Goal: Task Accomplishment & Management: Complete application form

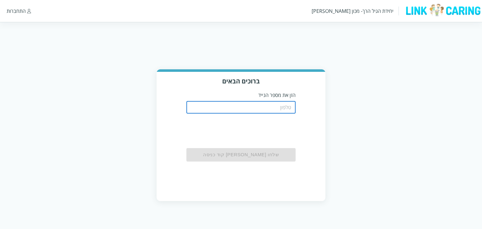
click at [266, 107] on input "tel" at bounding box center [242, 107] width 110 height 13
type input "0501122334"
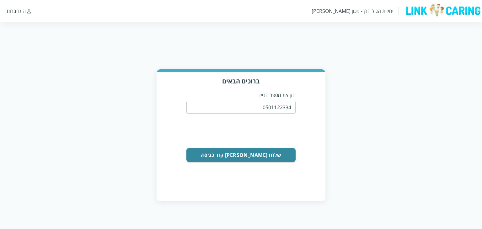
click at [279, 154] on button "שלחו לי קוד כניסה" at bounding box center [242, 155] width 110 height 14
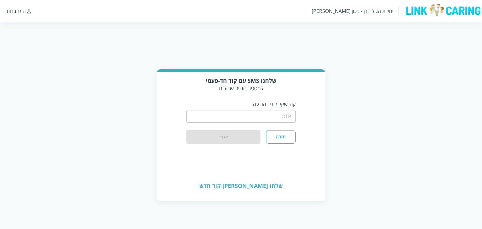
click at [295, 119] on input "string" at bounding box center [242, 116] width 110 height 13
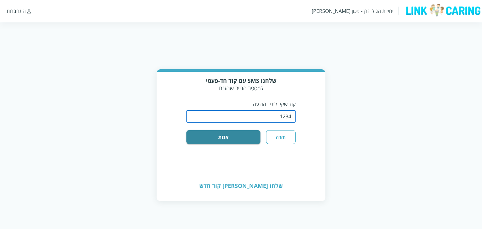
type input "1234"
click at [187, 130] on button "אמת" at bounding box center [224, 137] width 74 height 14
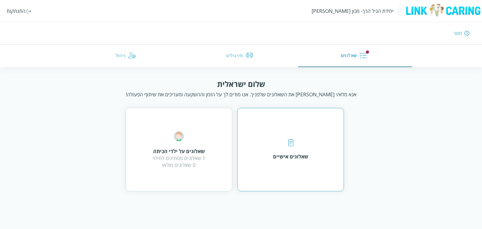
click at [257, 130] on div "שאלונים אישיים" at bounding box center [290, 150] width 107 height 84
click at [189, 143] on div "שאלונים על ילדי הכיתה 1 שאלונים ממתינים למילוי 0 שאלונים מולאו" at bounding box center [179, 149] width 53 height 37
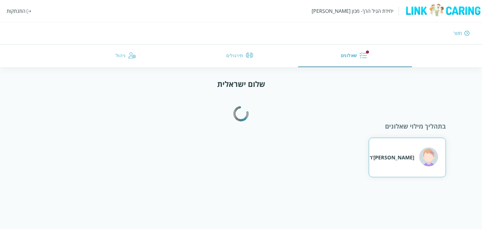
click at [425, 161] on img at bounding box center [428, 157] width 19 height 19
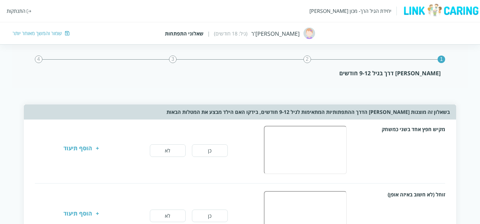
scroll to position [41, 0]
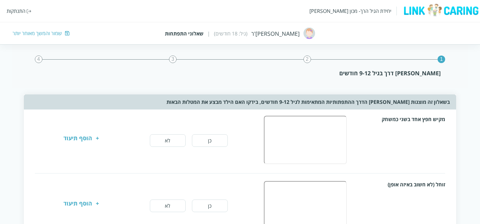
click at [82, 142] on div "הוסף תיעוד" at bounding box center [77, 140] width 29 height 13
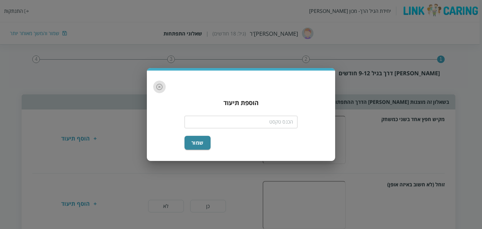
click at [157, 86] on icon "button" at bounding box center [160, 87] width 8 height 8
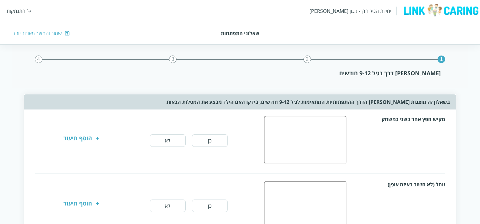
click at [219, 138] on button "כן" at bounding box center [210, 140] width 36 height 13
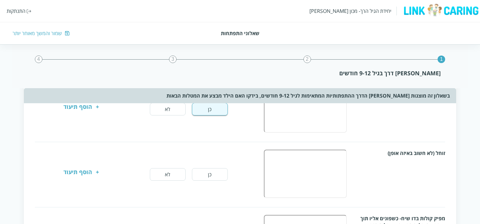
click at [179, 169] on button "לא" at bounding box center [168, 174] width 36 height 13
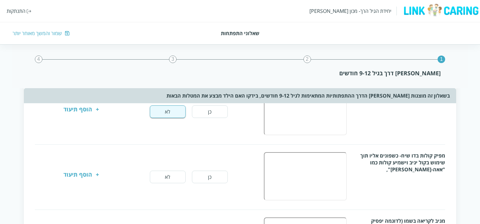
click at [197, 172] on button "כן" at bounding box center [210, 177] width 36 height 13
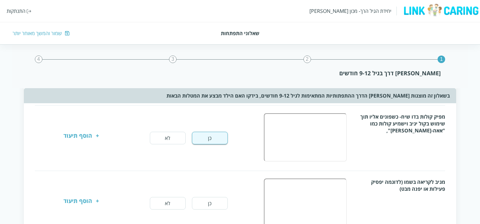
scroll to position [261, 0]
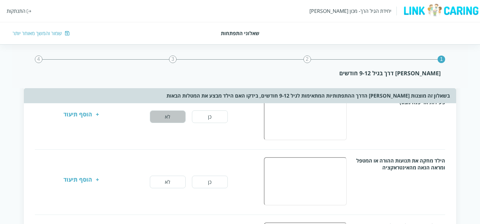
click at [170, 118] on button "לא" at bounding box center [168, 117] width 36 height 13
click at [157, 187] on div "הילד מחקה את תנועות ההורה או המטפל ומראה הנאה מהאינטראקציה כן לא + הוסף תיעוד" at bounding box center [240, 182] width 410 height 50
click at [165, 182] on button "לא" at bounding box center [168, 182] width 36 height 13
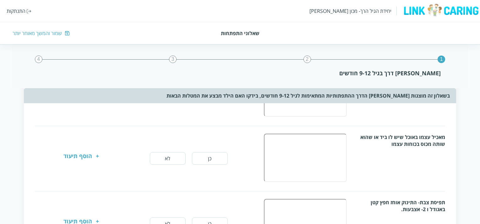
scroll to position [387, 0]
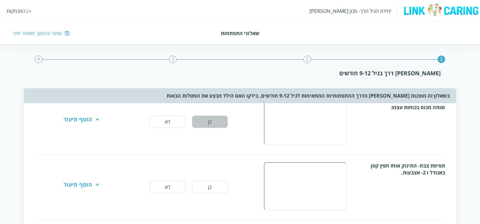
click at [198, 122] on button "כן" at bounding box center [210, 122] width 36 height 13
click at [158, 189] on button "לא" at bounding box center [168, 187] width 36 height 13
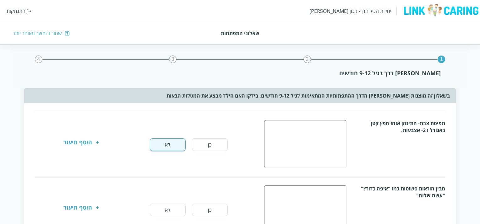
scroll to position [481, 0]
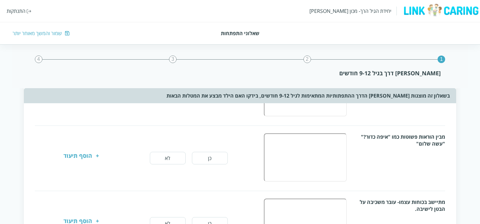
click at [172, 164] on div "מבין הוראות פשוטות כמו "איפה כדור?" "עשה שלום" כן לא + הוסף תיעוד" at bounding box center [240, 158] width 410 height 50
click at [171, 159] on button "לא" at bounding box center [168, 158] width 36 height 13
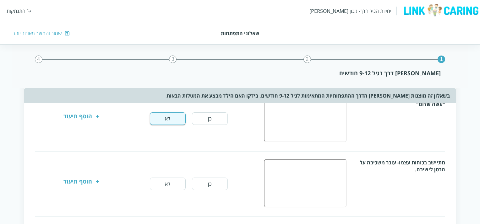
scroll to position [575, 0]
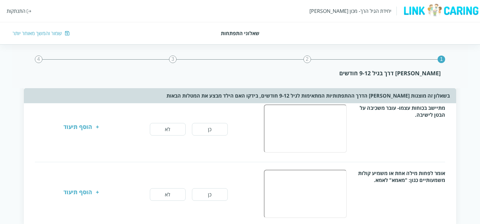
click at [209, 128] on button "כן" at bounding box center [210, 129] width 36 height 13
click at [170, 193] on button "לא" at bounding box center [168, 194] width 36 height 13
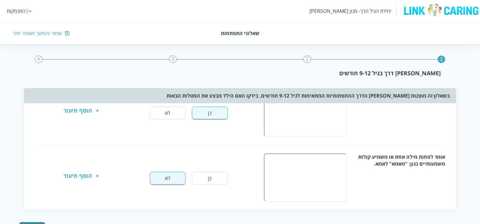
scroll to position [617, 0]
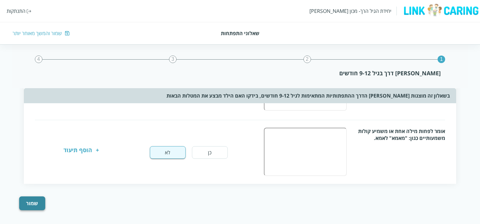
click at [29, 199] on button "שמור" at bounding box center [32, 204] width 26 height 14
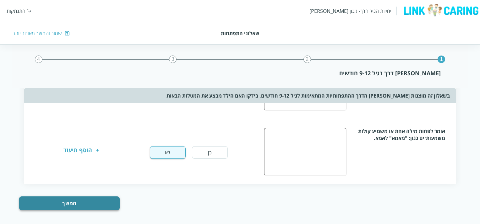
click at [79, 203] on button "המשך" at bounding box center [69, 204] width 100 height 14
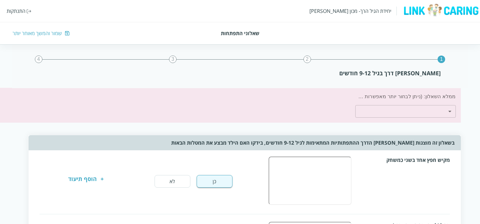
scroll to position [0, -5]
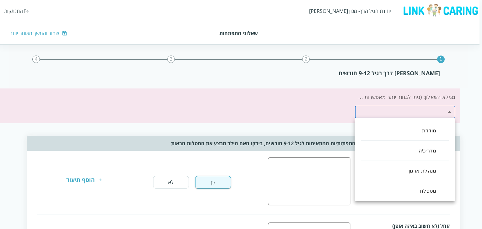
click at [416, 153] on li "מדריכ/ה" at bounding box center [405, 151] width 88 height 20
type input ",46"
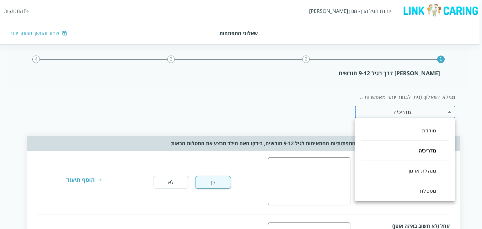
click at [246, 112] on div at bounding box center [241, 114] width 482 height 229
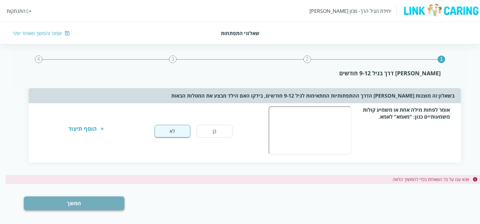
click at [90, 197] on button "המשך" at bounding box center [74, 204] width 100 height 14
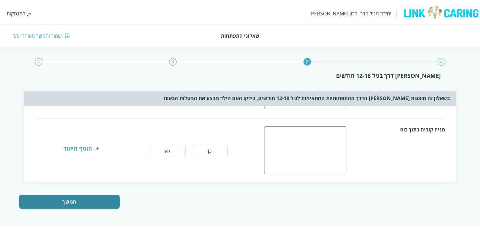
scroll to position [0, 0]
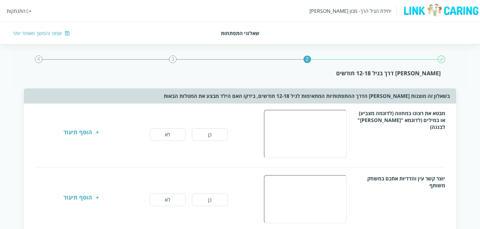
click at [215, 139] on button "כן" at bounding box center [210, 134] width 36 height 13
click at [169, 201] on button "לא" at bounding box center [168, 200] width 36 height 13
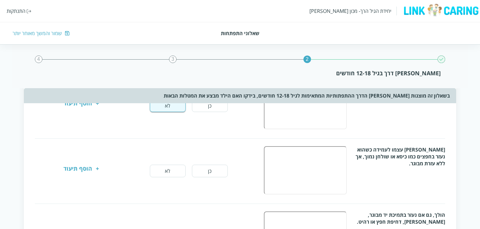
click at [208, 171] on button "כן" at bounding box center [210, 171] width 36 height 13
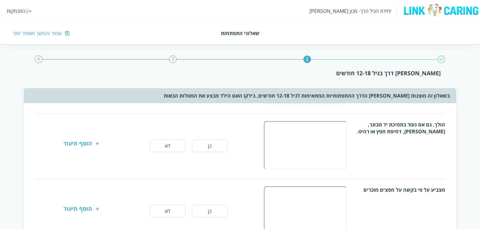
scroll to position [188, 0]
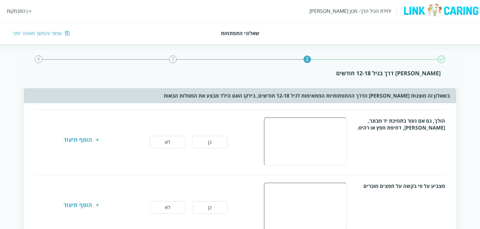
click at [211, 140] on button "כן" at bounding box center [210, 142] width 36 height 13
click at [205, 202] on button "כן" at bounding box center [210, 207] width 36 height 13
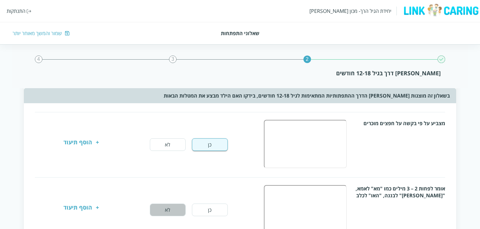
click at [166, 211] on button "לא" at bounding box center [168, 210] width 36 height 13
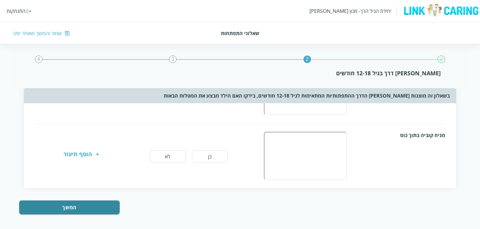
scroll to position [370, 0]
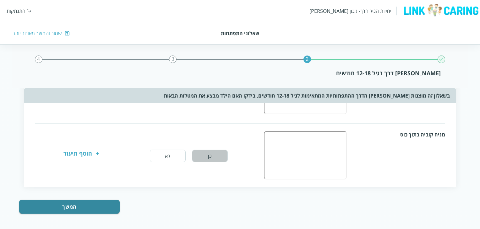
click at [200, 155] on button "כן" at bounding box center [210, 156] width 36 height 13
click at [89, 202] on button "המשך" at bounding box center [69, 207] width 100 height 14
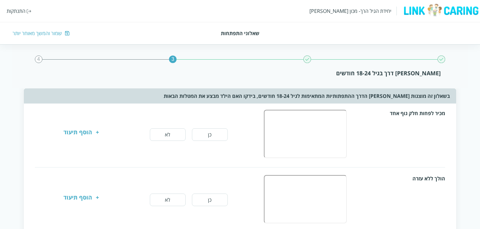
click at [206, 135] on button "כן" at bounding box center [210, 134] width 36 height 13
click at [172, 198] on button "לא" at bounding box center [168, 200] width 36 height 13
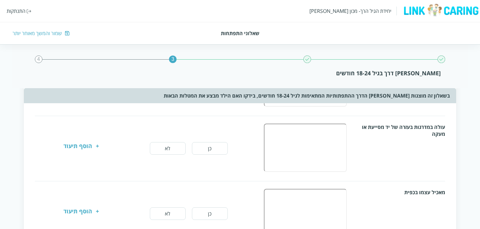
scroll to position [126, 0]
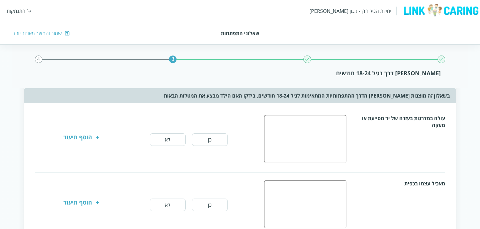
click at [173, 142] on button "לא" at bounding box center [168, 139] width 36 height 13
click at [208, 207] on button "כן" at bounding box center [210, 205] width 36 height 13
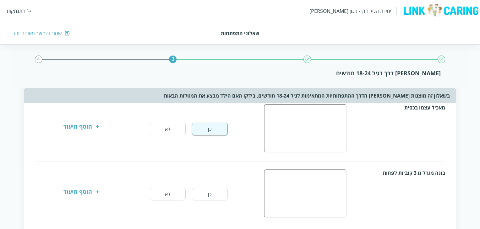
scroll to position [251, 0]
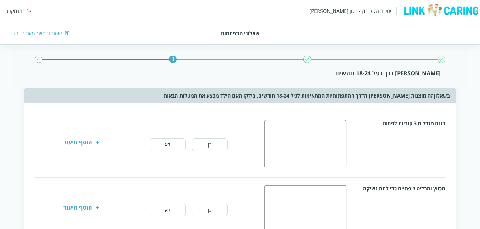
click at [166, 147] on button "לא" at bounding box center [168, 144] width 36 height 13
click at [174, 209] on button "לא" at bounding box center [168, 210] width 36 height 13
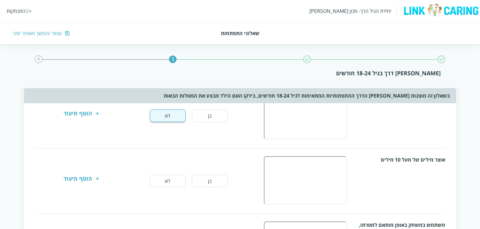
click at [164, 181] on button "לא" at bounding box center [168, 181] width 36 height 13
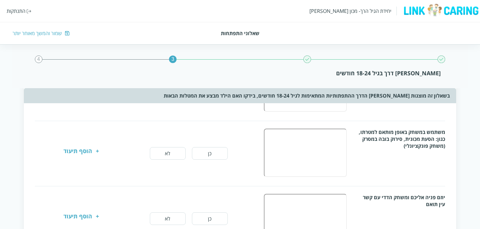
scroll to position [440, 0]
click at [205, 150] on button "כן" at bounding box center [210, 152] width 36 height 13
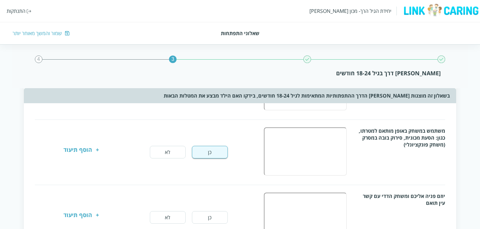
click at [214, 215] on button "כן" at bounding box center [210, 217] width 36 height 13
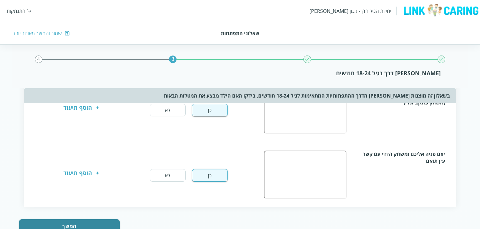
scroll to position [500, 0]
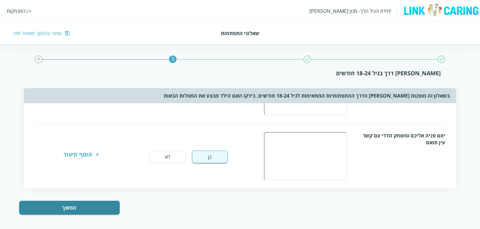
click at [79, 143] on div "יוזם פניה אליכם ומשחק הדדי עם קשר עין תואם כן לא + הוסף תיעוד" at bounding box center [240, 157] width 410 height 50
click at [83, 151] on div "הוסף תיעוד" at bounding box center [77, 157] width 29 height 13
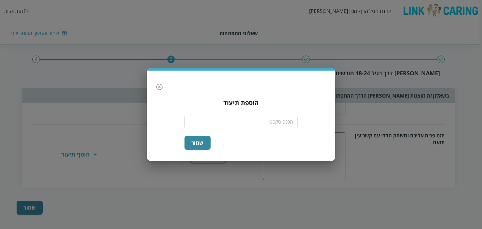
click at [251, 124] on input "text" at bounding box center [241, 122] width 113 height 13
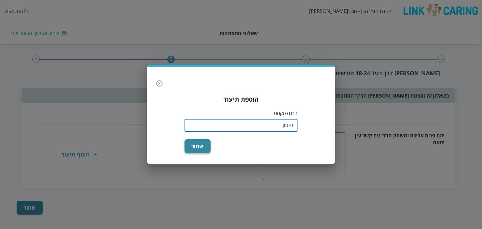
type input "ניסיון"
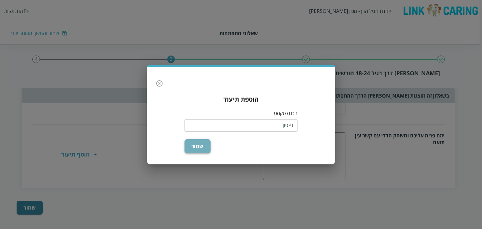
click at [204, 142] on button "שמור" at bounding box center [198, 146] width 26 height 14
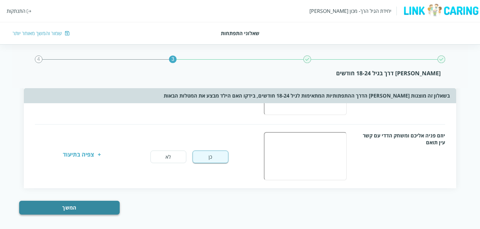
click at [97, 209] on button "המשך" at bounding box center [69, 208] width 100 height 14
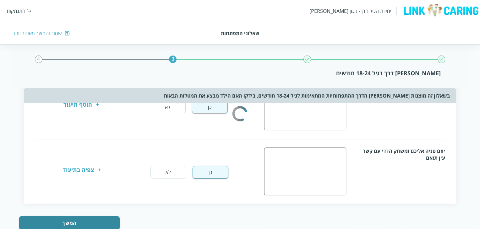
scroll to position [0, 0]
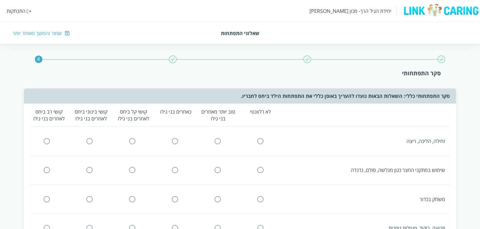
click at [220, 141] on icon at bounding box center [217, 141] width 6 height 6
click at [220, 141] on input "radio" at bounding box center [218, 141] width 6 height 7
click at [175, 172] on input "radio" at bounding box center [175, 170] width 6 height 7
click at [131, 197] on input "radio" at bounding box center [132, 199] width 6 height 7
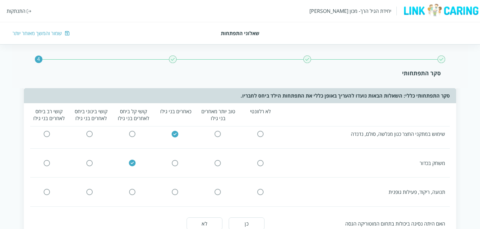
scroll to position [63, 0]
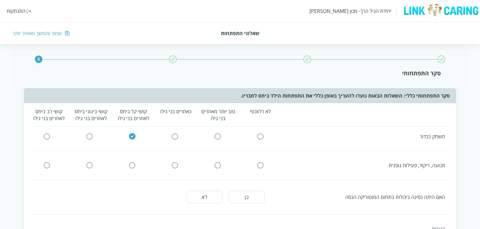
click at [91, 165] on input "radio" at bounding box center [90, 165] width 6 height 7
click at [203, 191] on button "לא" at bounding box center [205, 197] width 36 height 13
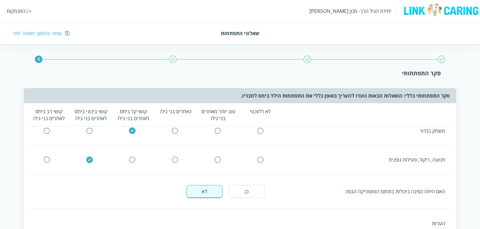
scroll to position [126, 0]
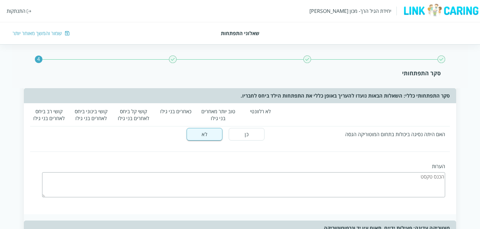
click at [237, 187] on textarea at bounding box center [243, 184] width 403 height 25
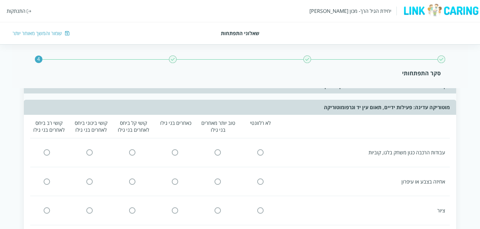
scroll to position [220, 0]
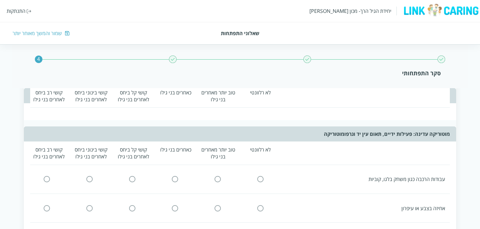
type textarea "ניסיון"
click at [261, 177] on input "radio" at bounding box center [260, 179] width 6 height 7
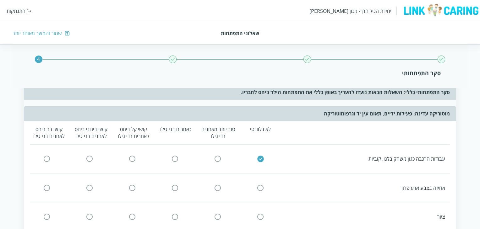
scroll to position [251, 0]
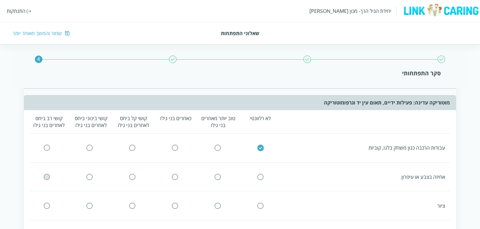
click at [48, 174] on input "radio" at bounding box center [47, 177] width 6 height 7
click at [88, 203] on input "radio" at bounding box center [90, 206] width 6 height 7
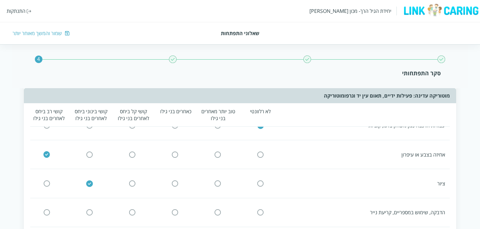
scroll to position [283, 0]
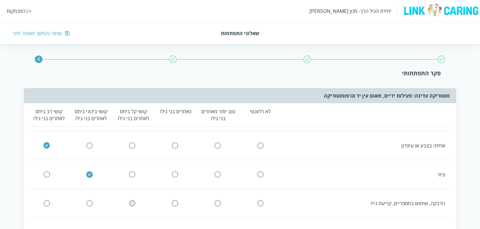
click at [130, 200] on input "radio" at bounding box center [132, 203] width 6 height 7
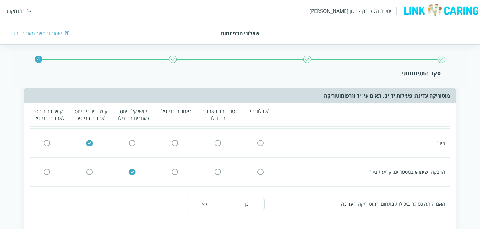
click at [268, 201] on div "האם היתה נסיגה ביכולות בתחום המוטוריקה העדינה כן לא" at bounding box center [239, 204] width 419 height 22
click at [256, 204] on button "כן" at bounding box center [247, 204] width 36 height 13
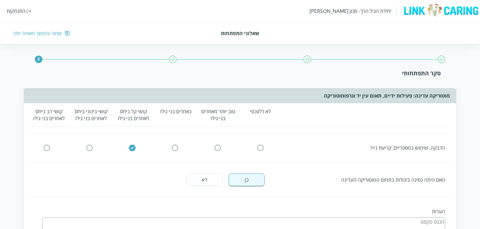
scroll to position [377, 0]
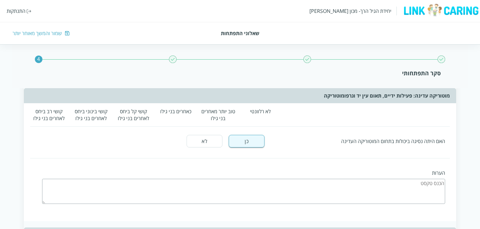
click at [290, 184] on textarea at bounding box center [243, 191] width 403 height 25
click at [300, 185] on textarea "ני" at bounding box center [243, 191] width 403 height 25
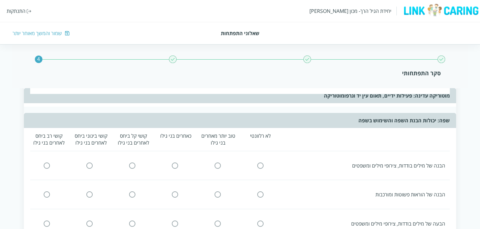
scroll to position [502, 0]
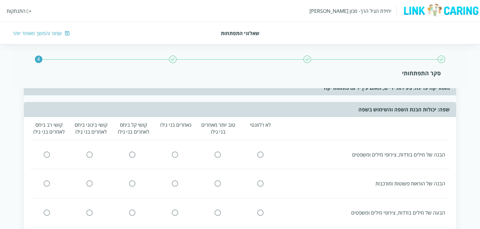
type textarea "ניסיון"
click at [217, 151] on input "radio" at bounding box center [218, 154] width 6 height 7
click at [176, 182] on input "radio" at bounding box center [175, 184] width 6 height 7
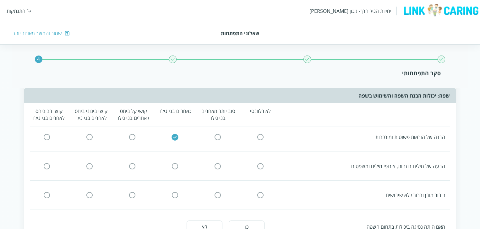
scroll to position [534, 0]
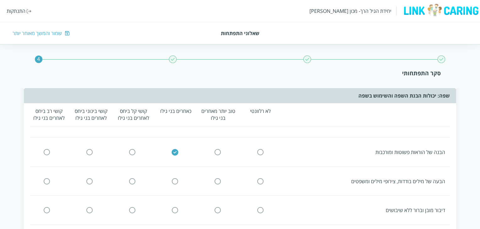
click at [174, 183] on div "הבעה של מילים בודדות, צירופי מילים ומשפטים" at bounding box center [238, 181] width 424 height 16
click at [173, 180] on input "radio" at bounding box center [175, 181] width 6 height 7
click at [132, 210] on input "radio" at bounding box center [132, 210] width 6 height 7
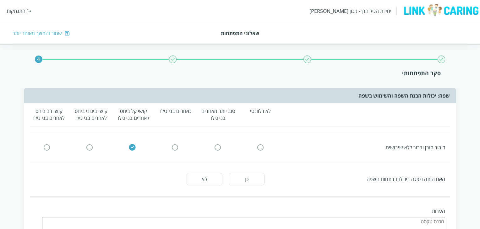
click at [220, 180] on button "לא" at bounding box center [205, 179] width 36 height 13
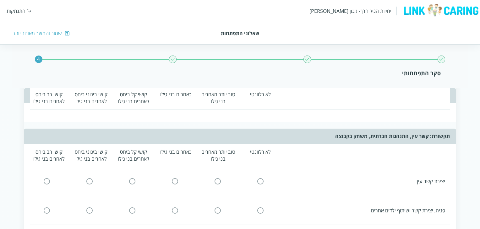
scroll to position [754, 0]
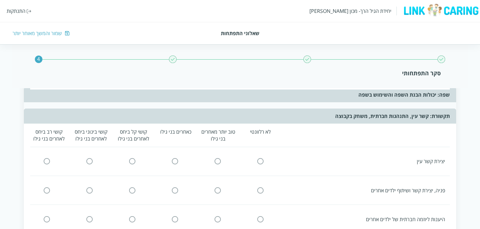
click at [171, 158] on icon at bounding box center [175, 162] width 8 height 8
click at [176, 158] on input "radio" at bounding box center [175, 161] width 6 height 7
click at [134, 189] on input "radio" at bounding box center [132, 190] width 6 height 7
click at [180, 216] on div at bounding box center [175, 219] width 38 height 7
click at [174, 216] on input "radio" at bounding box center [175, 219] width 6 height 7
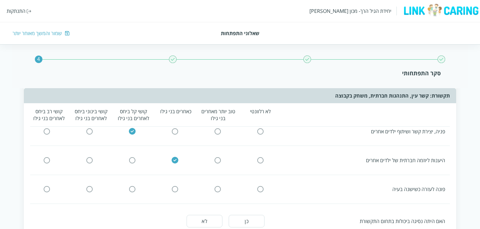
scroll to position [816, 0]
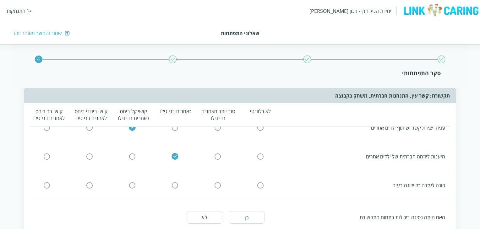
click at [132, 182] on input "radio" at bounding box center [132, 185] width 6 height 7
click at [206, 218] on button "לא" at bounding box center [205, 217] width 36 height 13
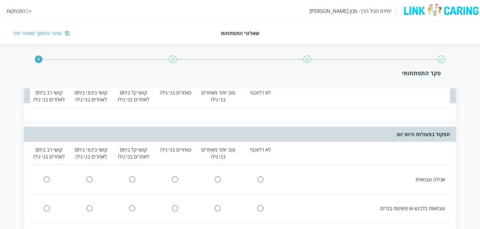
scroll to position [1005, 0]
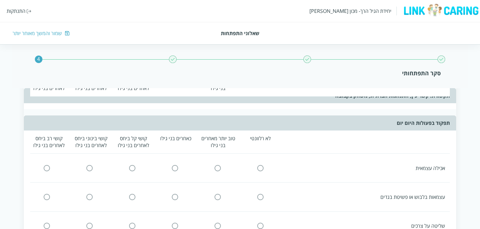
click at [266, 165] on div at bounding box center [260, 168] width 38 height 7
click at [263, 165] on input "radio" at bounding box center [260, 168] width 6 height 7
click at [212, 194] on div at bounding box center [218, 197] width 38 height 7
click at [218, 194] on input "radio" at bounding box center [218, 197] width 6 height 7
click at [172, 223] on div at bounding box center [175, 226] width 38 height 7
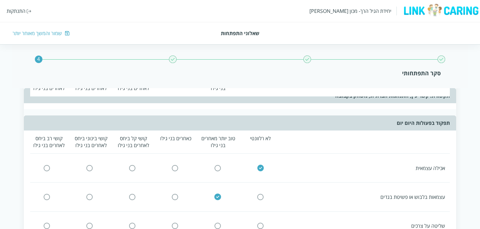
click at [173, 223] on input "radio" at bounding box center [175, 226] width 6 height 7
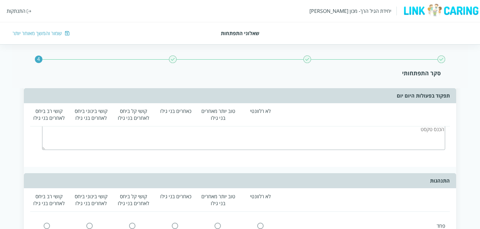
scroll to position [1130, 0]
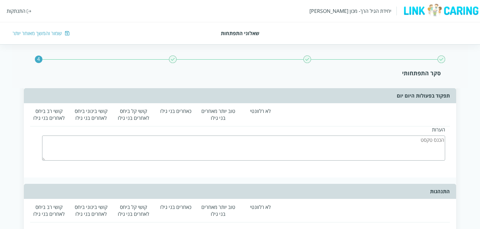
click at [242, 145] on textarea at bounding box center [243, 148] width 403 height 25
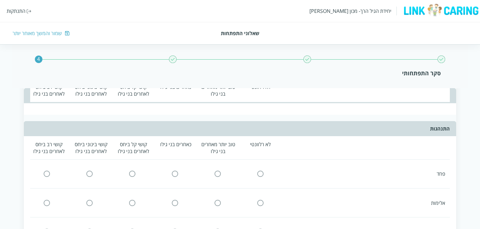
type textarea "ניסיון"
click at [260, 171] on input "radio" at bounding box center [260, 174] width 6 height 7
click at [215, 200] on input "radio" at bounding box center [218, 203] width 6 height 7
click at [86, 170] on icon at bounding box center [90, 174] width 8 height 8
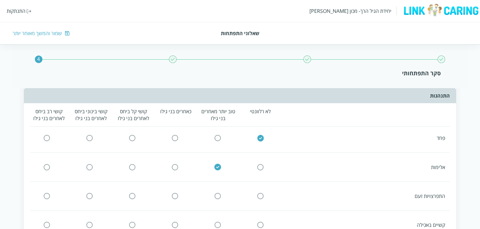
scroll to position [1256, 0]
click at [89, 166] on input "radio" at bounding box center [90, 169] width 6 height 7
click at [132, 195] on input "radio" at bounding box center [132, 198] width 6 height 7
click at [135, 224] on input "radio" at bounding box center [132, 227] width 6 height 7
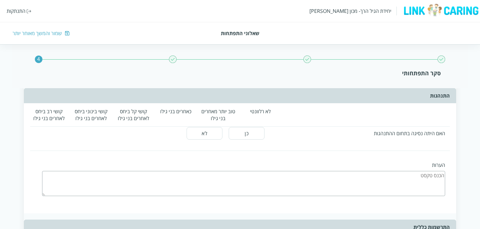
click at [257, 127] on button "כן" at bounding box center [247, 133] width 36 height 13
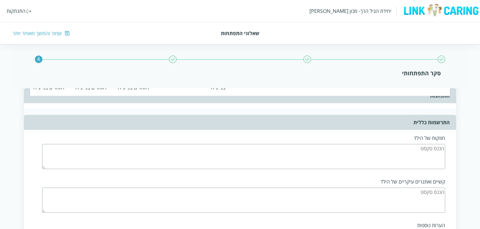
scroll to position [1476, 0]
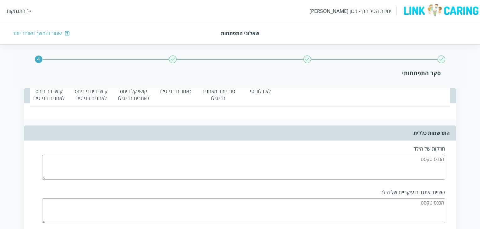
click at [241, 160] on textarea at bounding box center [243, 167] width 403 height 25
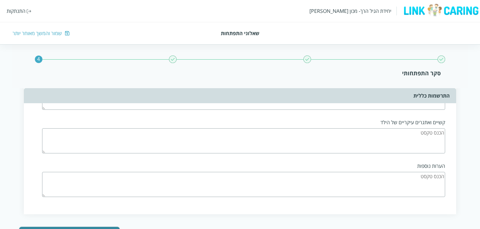
scroll to position [1535, 0]
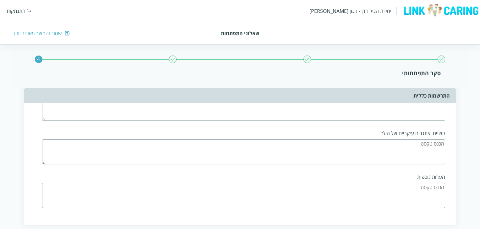
type textarea "ניסיון"
click at [289, 148] on textarea at bounding box center [243, 151] width 403 height 25
type textarea "ניסיון"
click at [297, 183] on textarea at bounding box center [243, 195] width 403 height 25
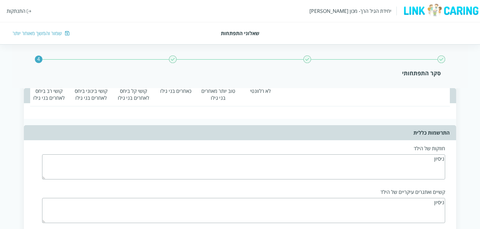
scroll to position [1472, 0]
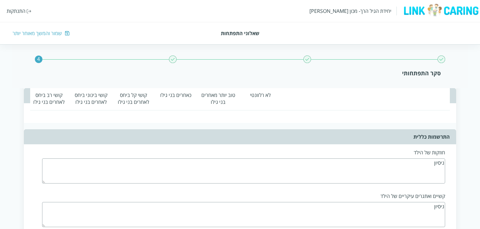
type textarea "ניסיון"
click at [356, 159] on textarea "ניסיון" at bounding box center [243, 171] width 403 height 25
type textarea "ניסיון 1"
click at [386, 202] on textarea "ניסיון" at bounding box center [243, 214] width 403 height 25
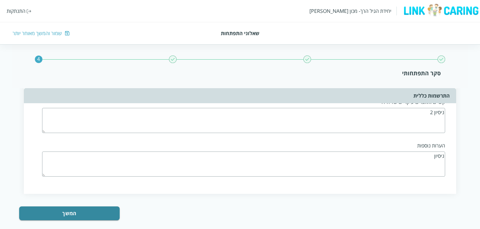
type textarea "ניסיון 2"
click at [428, 142] on div "הערות נוספות ניסיון" at bounding box center [246, 160] width 408 height 44
click at [429, 152] on textarea "ניסיון" at bounding box center [243, 164] width 403 height 25
type textarea "ניסיון 3"
click at [92, 207] on button "המשך" at bounding box center [69, 214] width 100 height 14
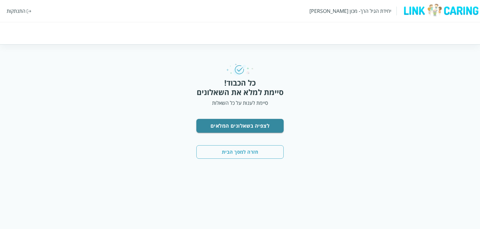
scroll to position [0, 0]
click at [241, 123] on button "לצפיה בשאלונים המלאים" at bounding box center [241, 126] width 88 height 14
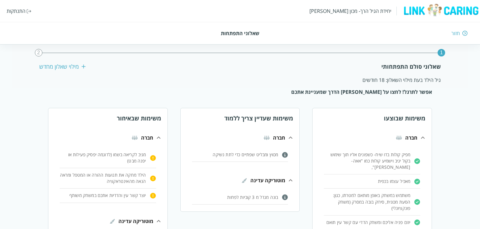
click at [408, 138] on strong "חברה" at bounding box center [411, 137] width 12 height 7
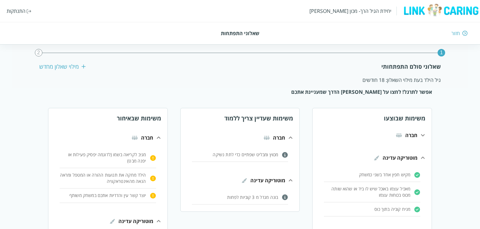
click at [408, 138] on strong "חברה" at bounding box center [411, 135] width 12 height 7
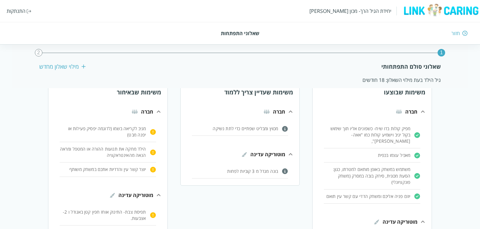
scroll to position [63, 0]
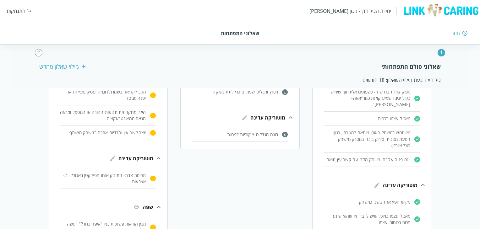
click at [390, 182] on strong "מוטוריקה עדינה" at bounding box center [399, 185] width 35 height 7
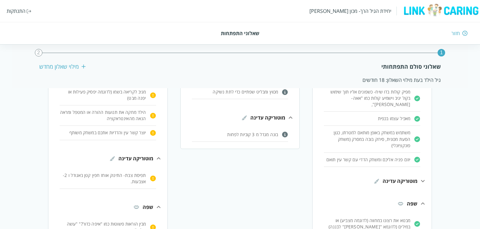
click at [374, 177] on img at bounding box center [376, 181] width 8 height 8
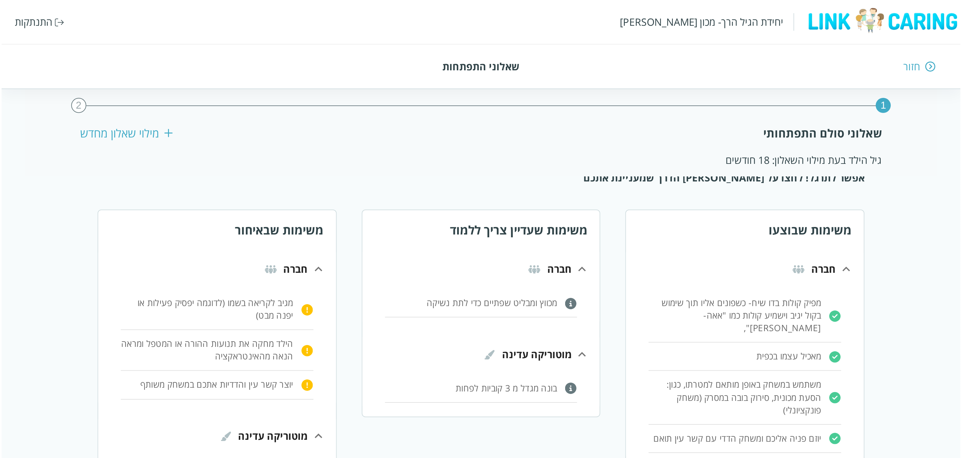
scroll to position [0, 0]
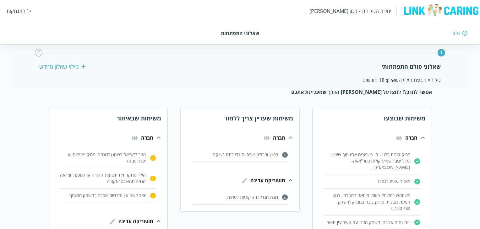
click at [415, 80] on div "גיל הילד בעת מילוי השאלון: 18 חודשים" at bounding box center [239, 80] width 401 height 7
click at [256, 117] on h3 "משימות שעדיין צריך ללמוד" at bounding box center [240, 118] width 119 height 8
click at [324, 151] on li "מגיב לקריאה בשמו (לדוגמה יפסיק פעילות או יפנה מבט)" at bounding box center [372, 161] width 96 height 26
click at [324, 155] on p "מגיב לקריאה בשמו (לדוגמה יפסיק פעילות או יפנה מבט)" at bounding box center [367, 161] width 86 height 19
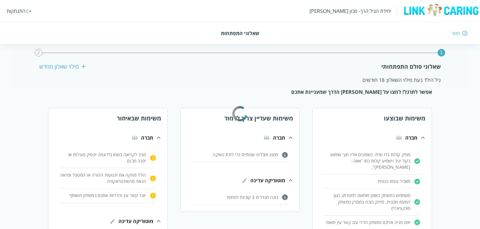
click at [324, 154] on p "מכווץ ומבליט שפתיים כדי לתת נשיקה" at bounding box center [367, 161] width 86 height 19
click at [394, 157] on p "מפיק קולות בדו שיח- כשפונים אליו תוך שימוש בקול יגיב וישמיע קולות כמו "אאה-[PER…" at bounding box center [367, 161] width 86 height 19
drag, startPoint x: 349, startPoint y: 0, endPoint x: 227, endPoint y: 58, distance: 135.1
click at [227, 58] on div "1 2 שאלוני סולם התפתחותי מילוי שאלון מחדש גיל הילד בעת מילוי השאלון: 18 חודשים" at bounding box center [240, 66] width 456 height 44
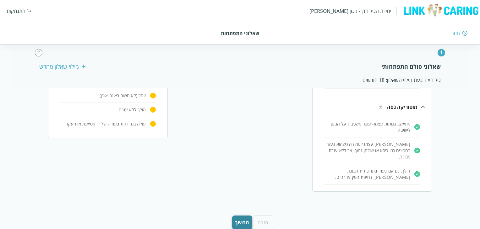
click at [248, 216] on button "המשך" at bounding box center [242, 223] width 20 height 14
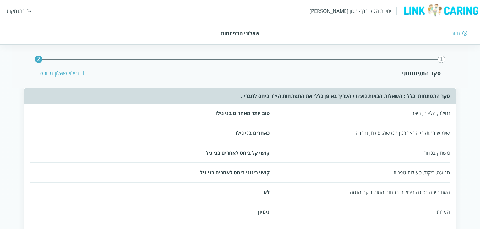
click at [458, 32] on div "חזור" at bounding box center [455, 33] width 8 height 7
click at [448, 12] on img at bounding box center [441, 10] width 78 height 14
click at [455, 30] on div "חזור" at bounding box center [455, 33] width 8 height 7
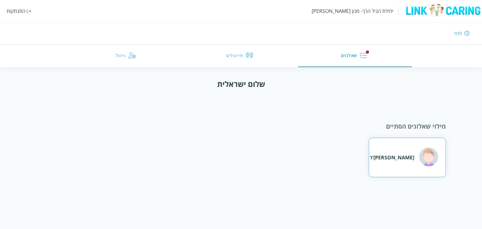
click at [384, 159] on div "[PERSON_NAME]'ר" at bounding box center [392, 157] width 45 height 7
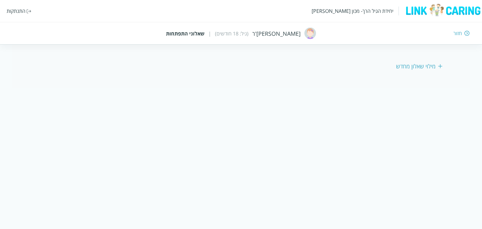
click at [422, 68] on div "מילוי שאלון מחדש" at bounding box center [419, 66] width 46 height 8
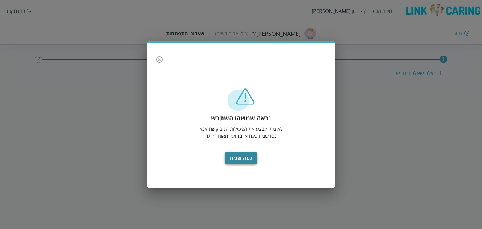
click at [254, 163] on button "נסה שנית" at bounding box center [241, 158] width 33 height 13
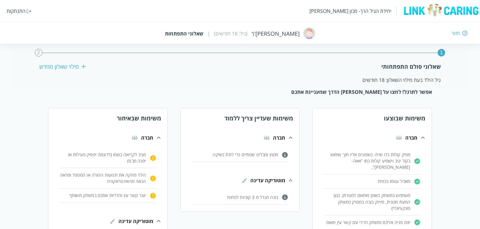
click at [453, 31] on div "חזור" at bounding box center [455, 33] width 8 height 7
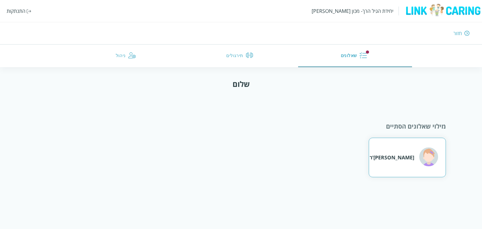
click at [409, 152] on div "[PERSON_NAME]'ר" at bounding box center [404, 158] width 68 height 20
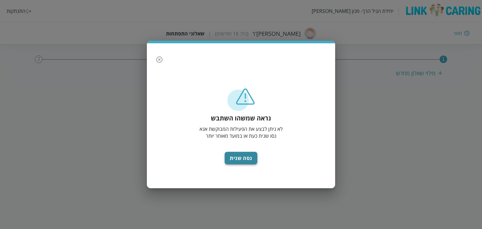
click at [234, 161] on button "נסה שנית" at bounding box center [241, 158] width 33 height 13
click at [230, 154] on div "נראה שמשהו השתבש לא ניתן לבצע את הפעילות המבוקשת אנא נסו שנית כעת או במועד מאוח…" at bounding box center [241, 134] width 176 height 95
click at [230, 154] on button "נסה שנית" at bounding box center [241, 158] width 33 height 13
click at [20, 12] on div "נראה שמשהו השתבש לא ניתן לבצע את הפעילות המבוקשת אנא נסו שנית כעת או במועד מאוח…" at bounding box center [241, 114] width 482 height 229
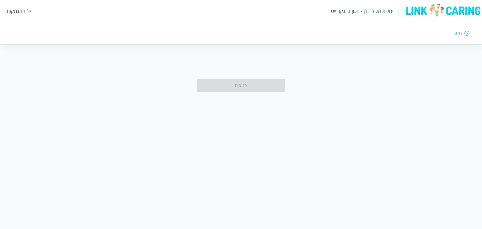
click at [15, 15] on div "יחידת הגיל הרך- מכון ברנקו וייס התנתקות" at bounding box center [241, 11] width 482 height 22
click at [17, 10] on div "התנתקות" at bounding box center [16, 11] width 19 height 7
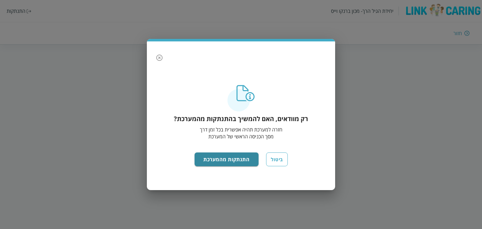
click at [202, 152] on div "רק מוודאים, האם להמשיך בהתנתקות מהמערכת? חזרה למערכת תהיה אפשרית בכל זמן דרך מס…" at bounding box center [241, 134] width 176 height 99
click at [211, 166] on div "רק מוודאים, האם להמשיך בהתנתקות מהמערכת? חזרה למערכת תהיה אפשרית בכל זמן דרך מס…" at bounding box center [241, 134] width 176 height 99
click at [214, 161] on button "התנתקות מהמערכת" at bounding box center [227, 160] width 64 height 14
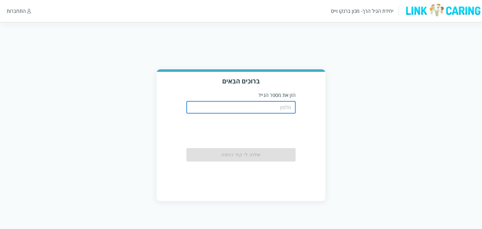
click at [251, 109] on input "tel" at bounding box center [242, 107] width 110 height 13
type input "0501122334"
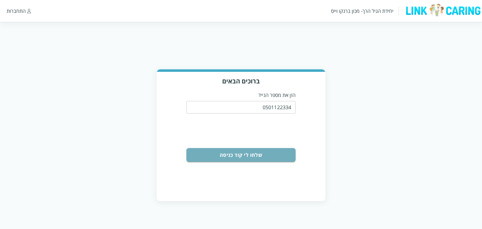
click at [269, 158] on button "שלחו לי קוד כניסה" at bounding box center [242, 155] width 110 height 14
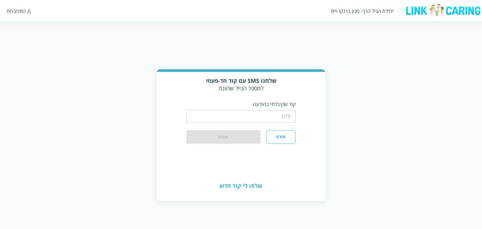
click at [282, 118] on input "string" at bounding box center [242, 116] width 110 height 13
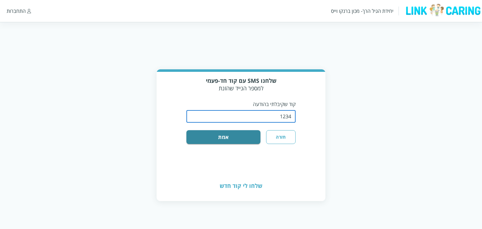
type input "1234"
click at [187, 130] on button "אמת" at bounding box center [224, 137] width 74 height 14
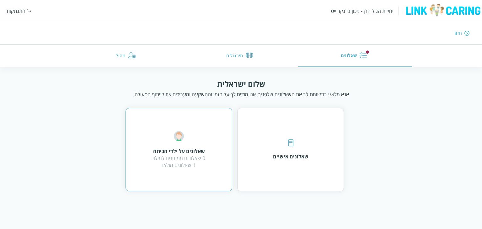
click at [219, 129] on div "שאלונים על ילדי הכיתה 0 שאלונים ממתינים למילוי 1 שאלונים מולאו" at bounding box center [179, 150] width 107 height 84
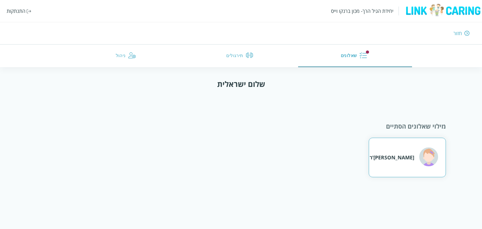
click at [416, 153] on div "[PERSON_NAME]'ר" at bounding box center [404, 158] width 68 height 20
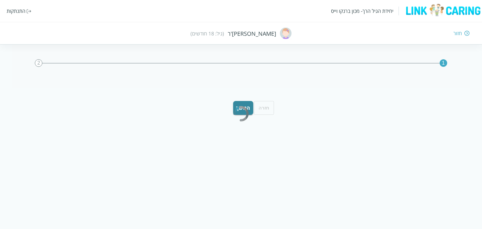
click at [21, 10] on div "התנתקות" at bounding box center [16, 11] width 19 height 7
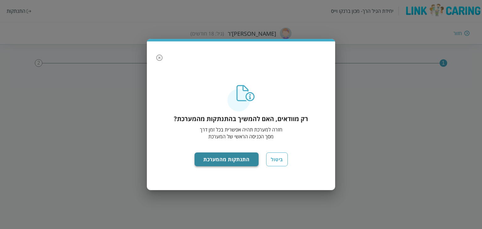
click at [244, 159] on button "התנתקות מהמערכת" at bounding box center [227, 160] width 64 height 14
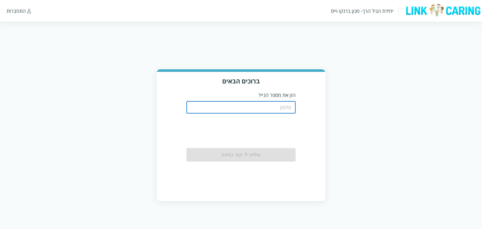
type input "0544499999"
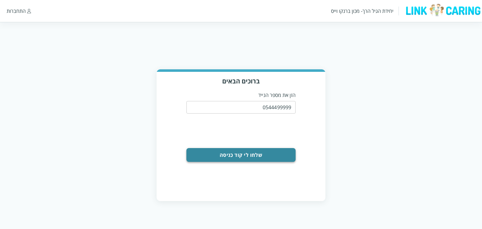
click at [279, 149] on button "שלחו לי קוד כניסה" at bounding box center [242, 155] width 110 height 14
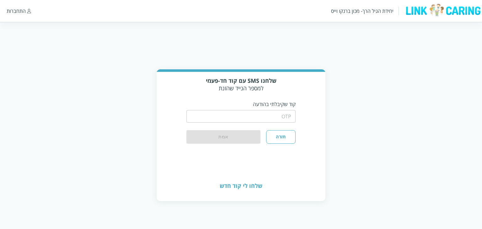
click at [278, 120] on input "string" at bounding box center [242, 116] width 110 height 13
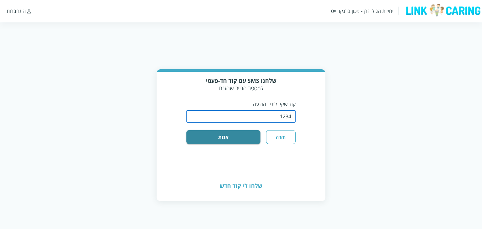
type input "1234"
click at [187, 130] on button "אמת" at bounding box center [224, 137] width 74 height 14
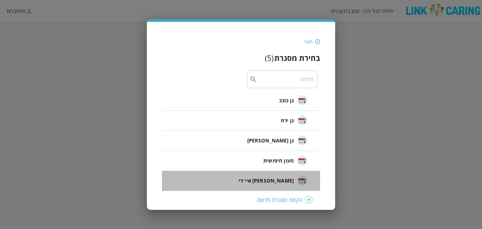
click at [286, 185] on div "[PERSON_NAME] איי די" at bounding box center [273, 180] width 69 height 21
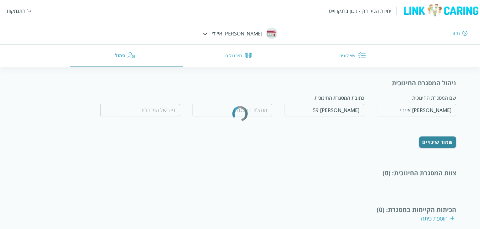
type input "[PERSON_NAME]"
type input "0506983602"
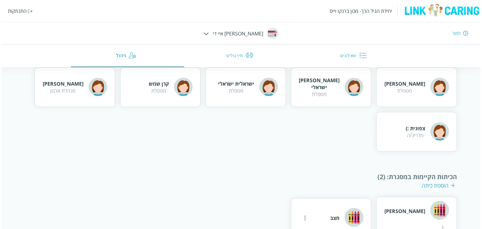
scroll to position [145, 0]
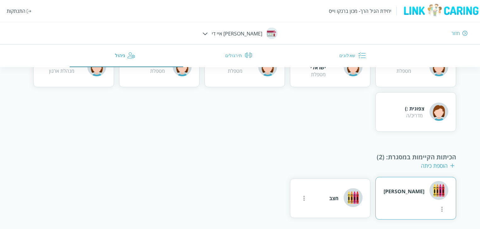
click at [412, 197] on div "[PERSON_NAME]" at bounding box center [415, 198] width 80 height 43
click at [435, 203] on button "more" at bounding box center [441, 209] width 13 height 13
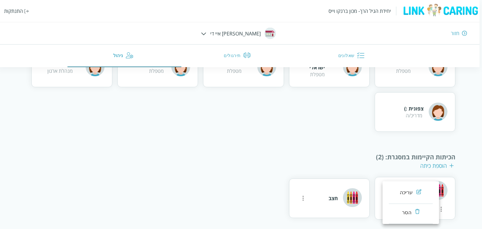
click at [404, 192] on div "עריכה" at bounding box center [406, 193] width 13 height 8
type input "[PERSON_NAME]"
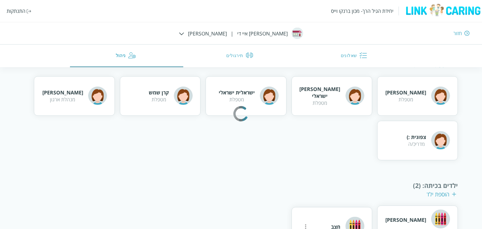
scroll to position [174, 0]
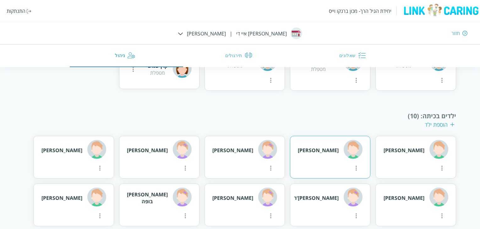
click at [321, 156] on div "[PERSON_NAME]" at bounding box center [330, 150] width 65 height 20
click at [438, 84] on icon "more" at bounding box center [442, 81] width 8 height 8
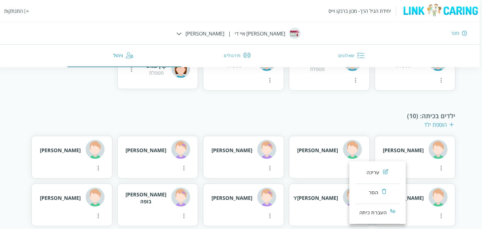
click at [368, 173] on div "עריכה" at bounding box center [373, 173] width 13 height 8
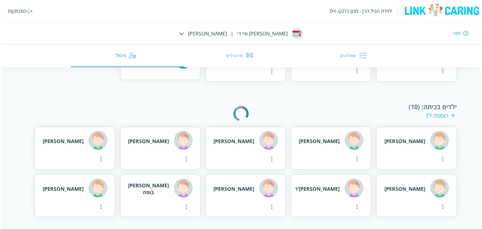
scroll to position [94, 0]
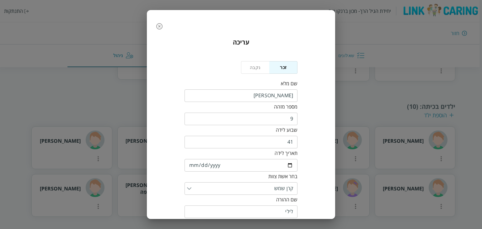
click at [163, 25] on icon "button" at bounding box center [160, 27] width 8 height 8
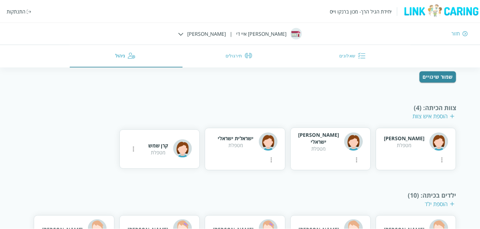
scroll to position [183, 0]
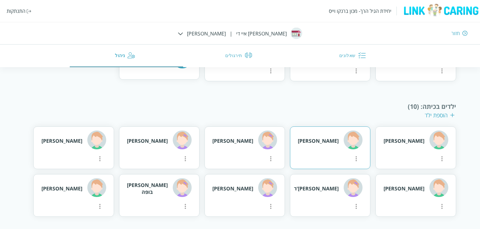
click at [308, 134] on div "[PERSON_NAME]" at bounding box center [330, 148] width 80 height 43
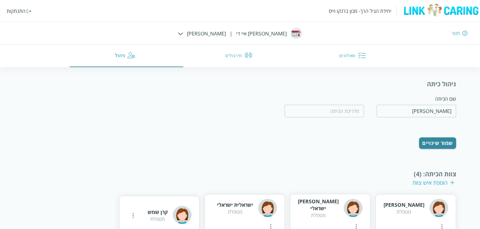
scroll to position [26, 0]
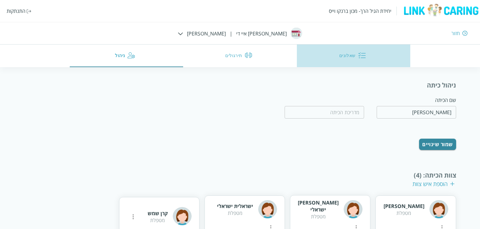
click at [347, 53] on button "שאלונים" at bounding box center [354, 56] width 114 height 23
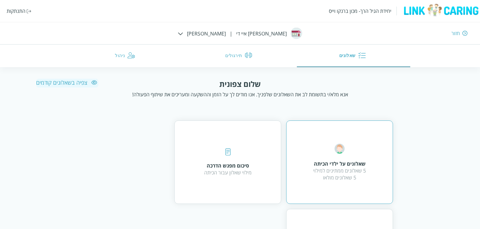
click at [324, 147] on div "שאלונים על ילדי הכיתה 5 שאלונים ממתינים למילוי 5 שאלונים מולאו" at bounding box center [339, 162] width 53 height 37
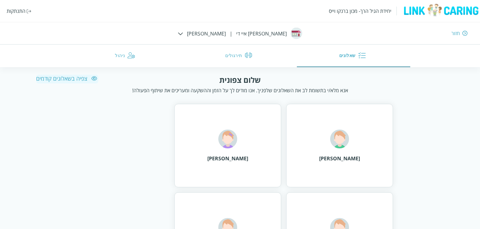
scroll to position [31, 0]
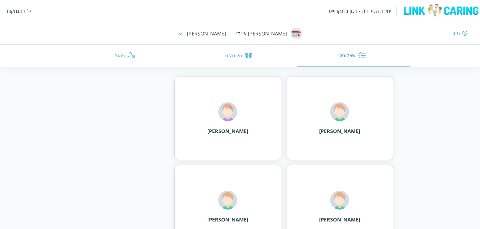
click at [351, 56] on button "שאלונים" at bounding box center [354, 56] width 114 height 23
click at [456, 33] on div "חזור" at bounding box center [455, 33] width 8 height 7
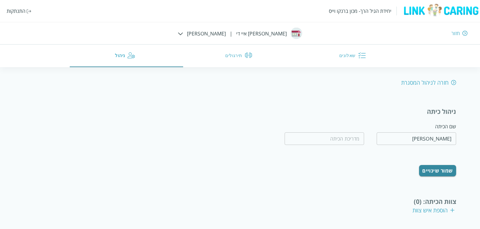
click at [355, 59] on button "שאלונים" at bounding box center [354, 56] width 114 height 23
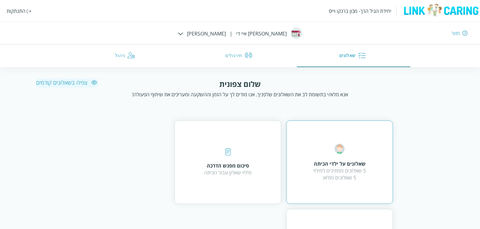
scroll to position [63, 0]
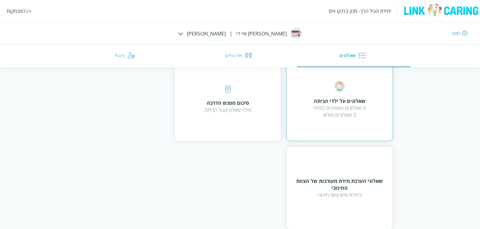
click at [359, 108] on div "5 שאלונים ממתינים למילוי 5 שאלונים מולאו" at bounding box center [339, 112] width 53 height 14
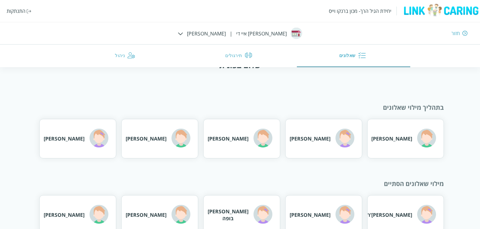
scroll to position [37, 0]
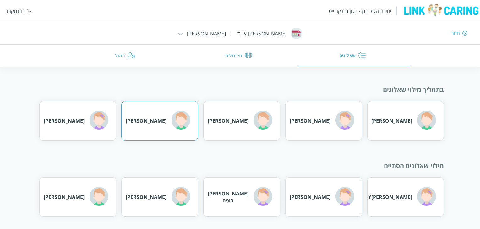
click at [146, 117] on div "[PERSON_NAME]" at bounding box center [146, 120] width 41 height 7
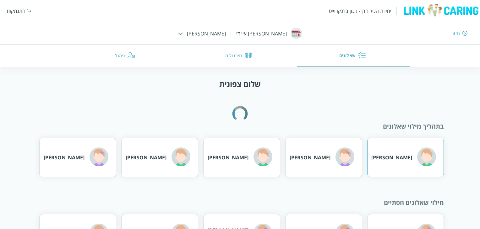
click at [425, 158] on img at bounding box center [426, 157] width 19 height 19
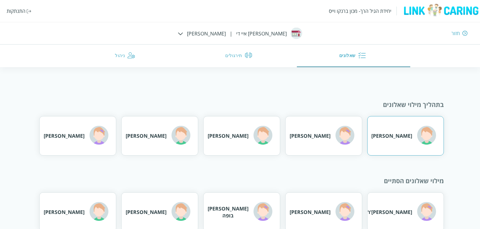
scroll to position [31, 0]
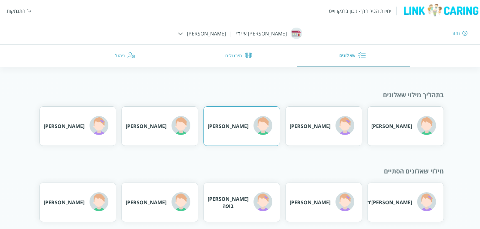
click at [231, 132] on div "[PERSON_NAME]" at bounding box center [240, 126] width 65 height 20
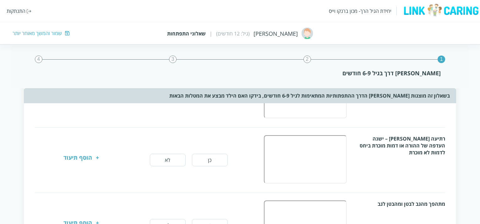
scroll to position [126, 0]
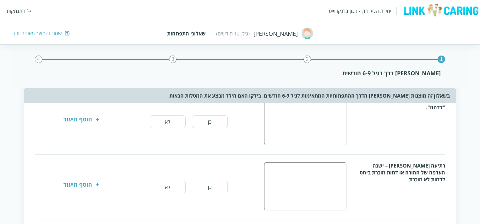
click at [214, 120] on button "כן" at bounding box center [210, 122] width 36 height 13
click at [175, 182] on button "לא" at bounding box center [168, 187] width 36 height 13
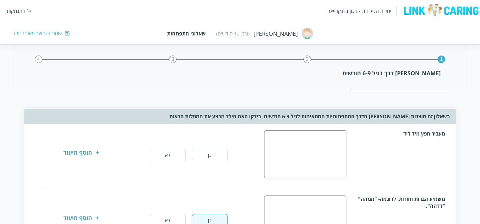
scroll to position [0, 0]
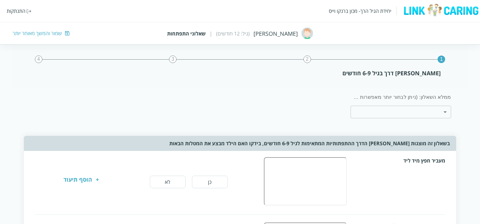
click at [213, 184] on button "כן" at bounding box center [210, 182] width 36 height 13
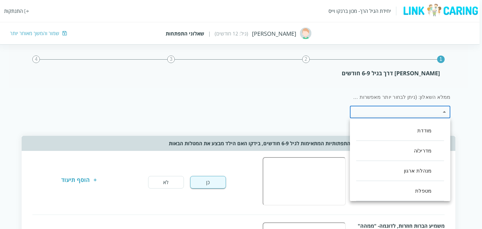
click at [414, 160] on li "מדריכ/ה" at bounding box center [400, 151] width 88 height 20
type input ",46"
click at [250, 99] on div at bounding box center [241, 114] width 482 height 229
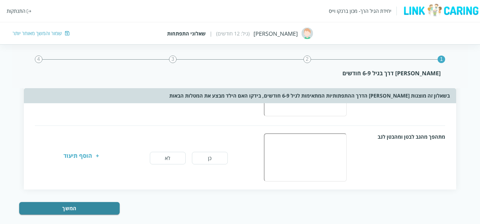
drag, startPoint x: 214, startPoint y: 152, endPoint x: 211, endPoint y: 155, distance: 4.0
click at [214, 152] on button "כן" at bounding box center [210, 158] width 36 height 13
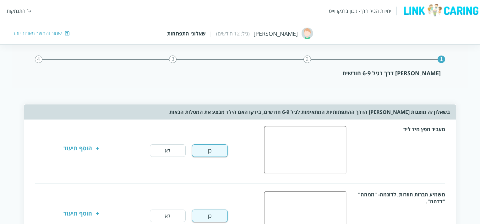
scroll to position [226, 0]
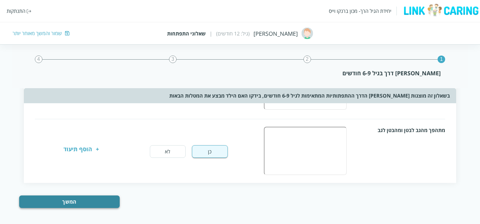
click at [102, 199] on button "המשך" at bounding box center [69, 202] width 100 height 13
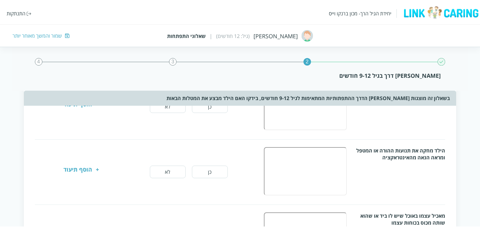
scroll to position [0, 0]
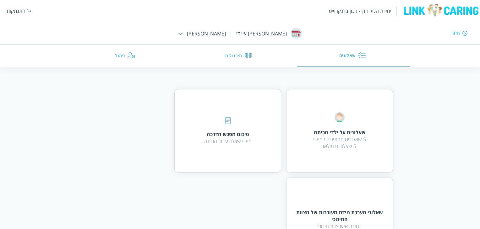
scroll to position [31, 0]
